Goal: Complete application form

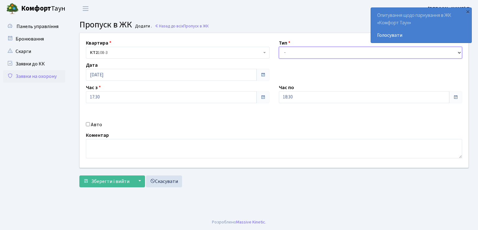
click at [330, 48] on select "- Доставка Таксі Гості Сервіс" at bounding box center [371, 53] width 184 height 12
select select "3"
click at [279, 47] on select "- Доставка Таксі Гості Сервіс" at bounding box center [371, 53] width 184 height 12
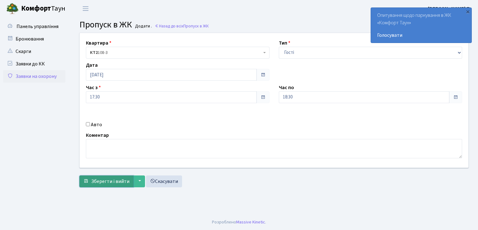
click at [116, 182] on span "Зберегти і вийти" at bounding box center [110, 181] width 38 height 7
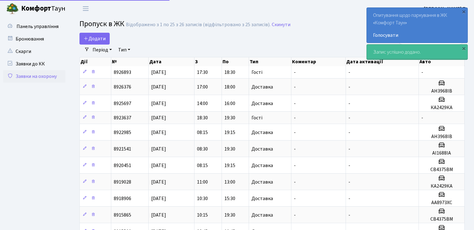
select select "25"
